Goal: Task Accomplishment & Management: Manage account settings

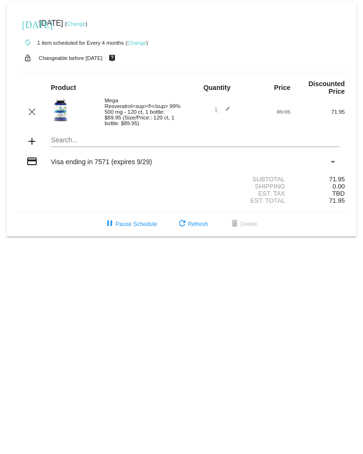
click at [85, 22] on link "Change" at bounding box center [76, 24] width 19 height 6
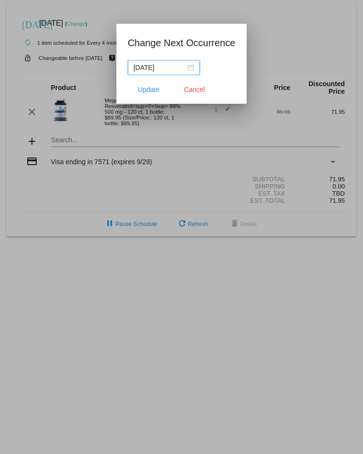
click at [162, 70] on input "[DATE]" at bounding box center [159, 67] width 52 height 10
click at [145, 69] on input "[DATE]" at bounding box center [159, 67] width 52 height 10
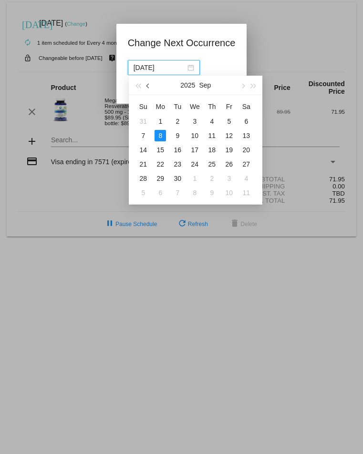
click at [149, 71] on span "button" at bounding box center [148, 86] width 5 height 5
click at [195, 71] on div "27" at bounding box center [194, 178] width 11 height 11
type input "[DATE]"
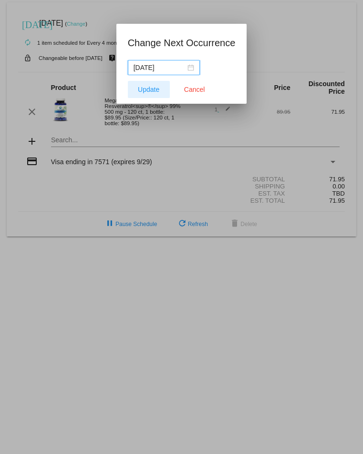
click at [155, 71] on span "Update" at bounding box center [148, 90] width 21 height 8
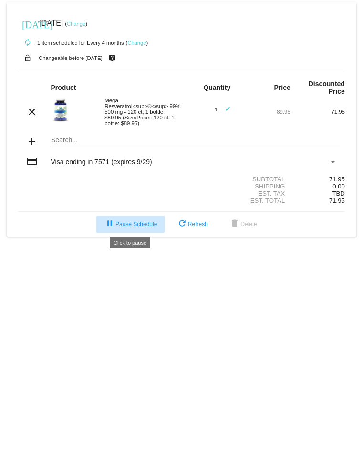
click at [130, 71] on span "pause Pause Schedule" at bounding box center [130, 224] width 53 height 7
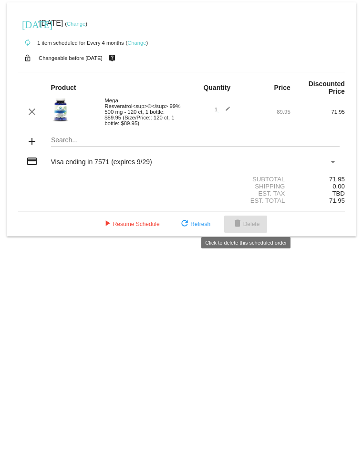
click at [250, 222] on span "delete Delete" at bounding box center [246, 224] width 28 height 7
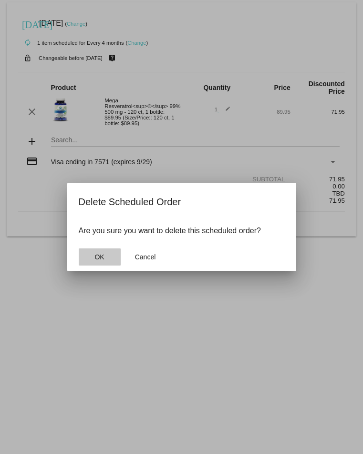
click at [100, 258] on span "OK" at bounding box center [99, 257] width 10 height 8
